Goal: Information Seeking & Learning: Learn about a topic

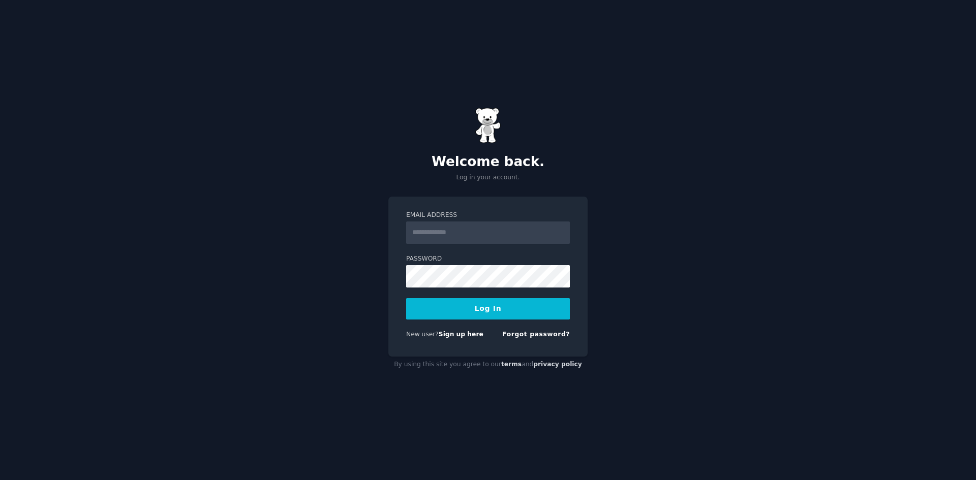
click at [426, 231] on input "Email Address" at bounding box center [488, 233] width 164 height 22
click at [423, 233] on input "Email Address" at bounding box center [488, 233] width 164 height 22
click at [416, 231] on input "Email Address" at bounding box center [488, 233] width 164 height 22
click at [423, 232] on input "*" at bounding box center [488, 233] width 164 height 22
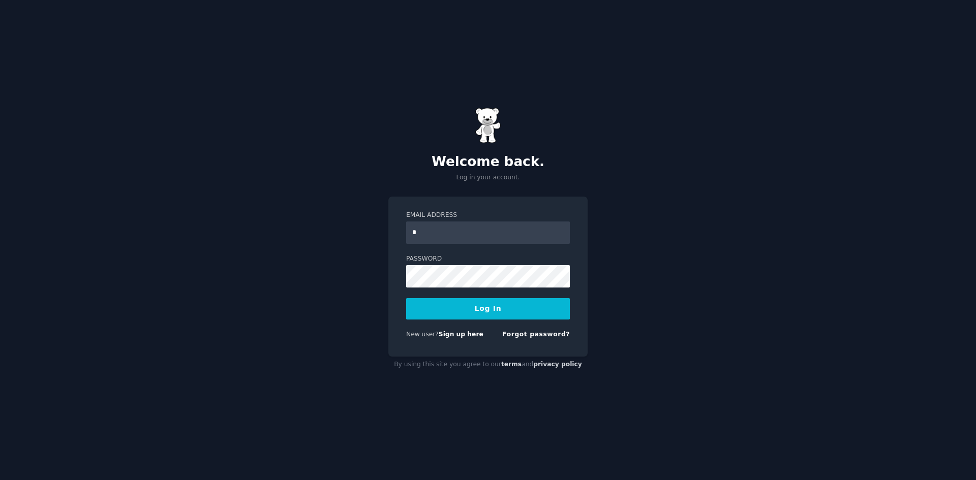
click at [414, 233] on input "*" at bounding box center [488, 233] width 164 height 22
drag, startPoint x: 414, startPoint y: 233, endPoint x: 407, endPoint y: 233, distance: 7.6
click at [407, 233] on input "*" at bounding box center [488, 233] width 164 height 22
type input "**********"
click at [482, 308] on button "Log In" at bounding box center [488, 308] width 164 height 21
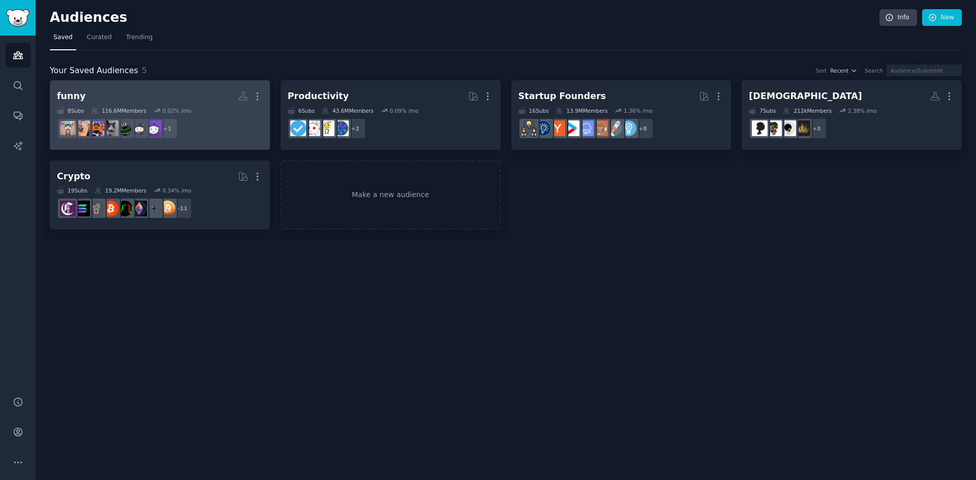
click at [76, 109] on div "8 Sub s" at bounding box center [70, 110] width 27 height 7
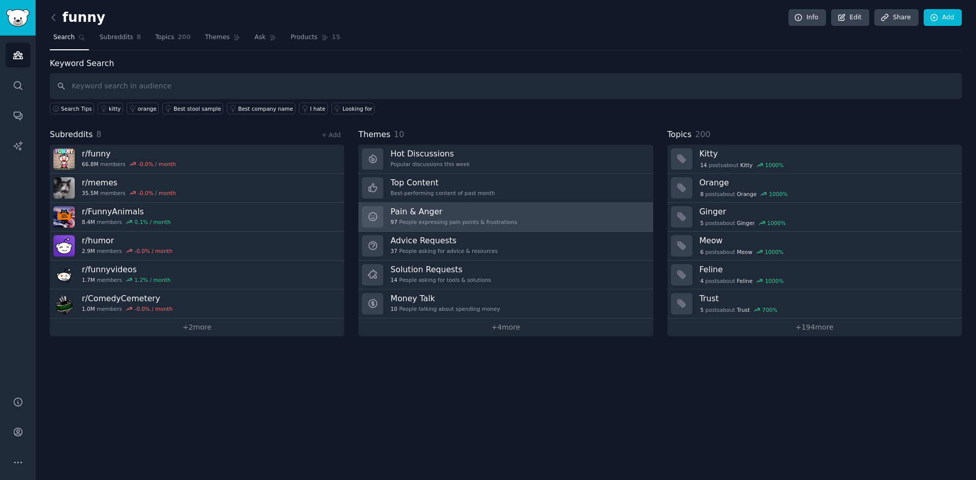
click at [453, 217] on div "Pain & Anger 97 People expressing pain points & frustrations" at bounding box center [453, 216] width 127 height 21
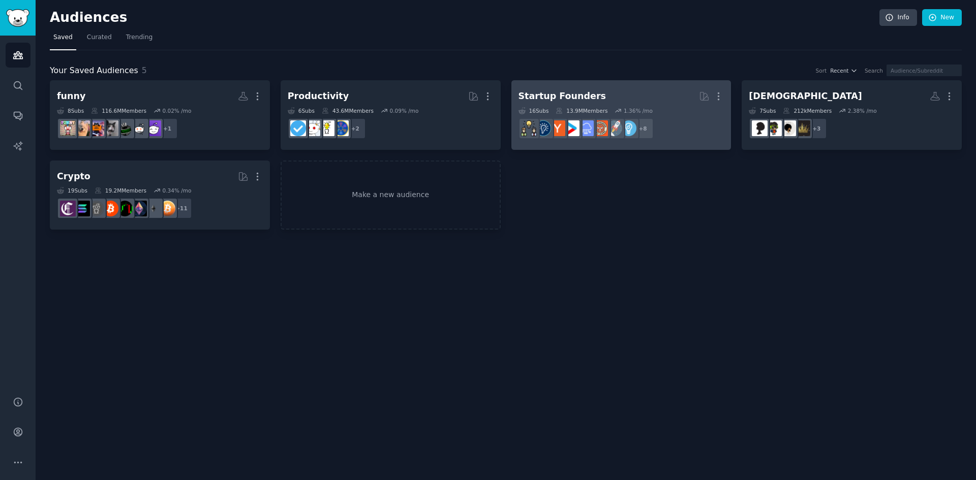
click at [603, 94] on h2 "Startup Founders More" at bounding box center [621, 96] width 206 height 18
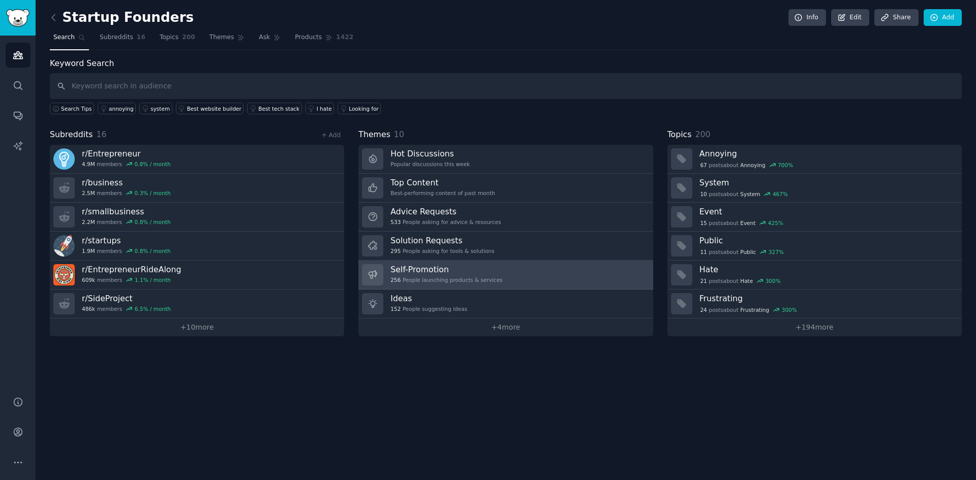
click at [438, 274] on h3 "Self-Promotion" at bounding box center [446, 269] width 112 height 11
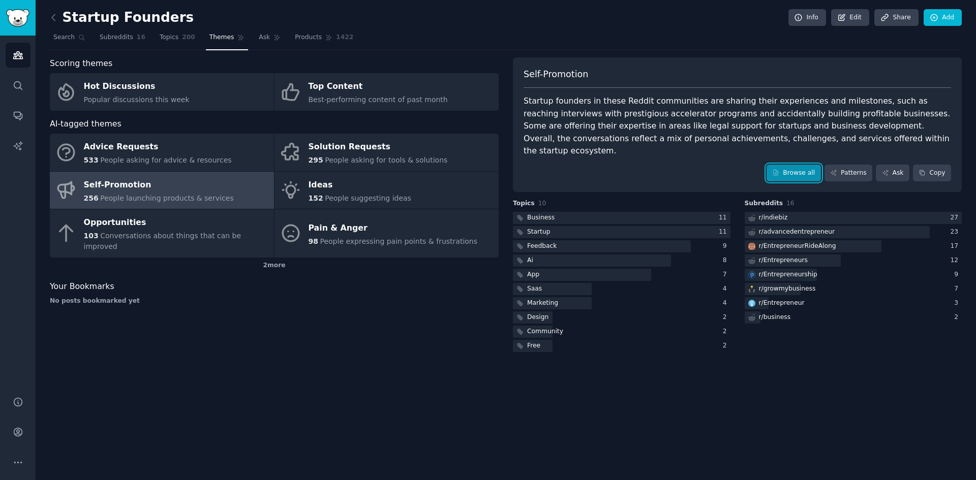
click at [796, 165] on link "Browse all" at bounding box center [793, 173] width 54 height 17
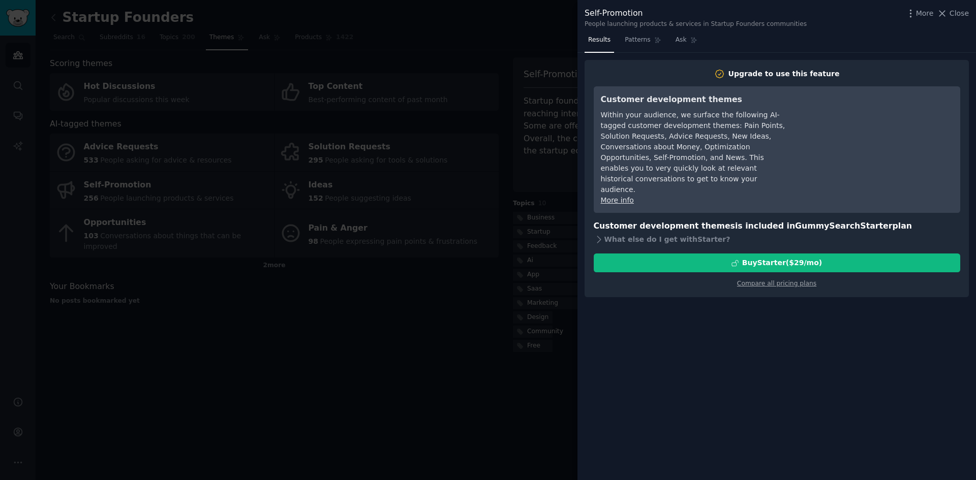
drag, startPoint x: 395, startPoint y: 375, endPoint x: 374, endPoint y: 368, distance: 22.2
click at [377, 371] on div at bounding box center [488, 240] width 976 height 480
